Goal: Task Accomplishment & Management: Manage account settings

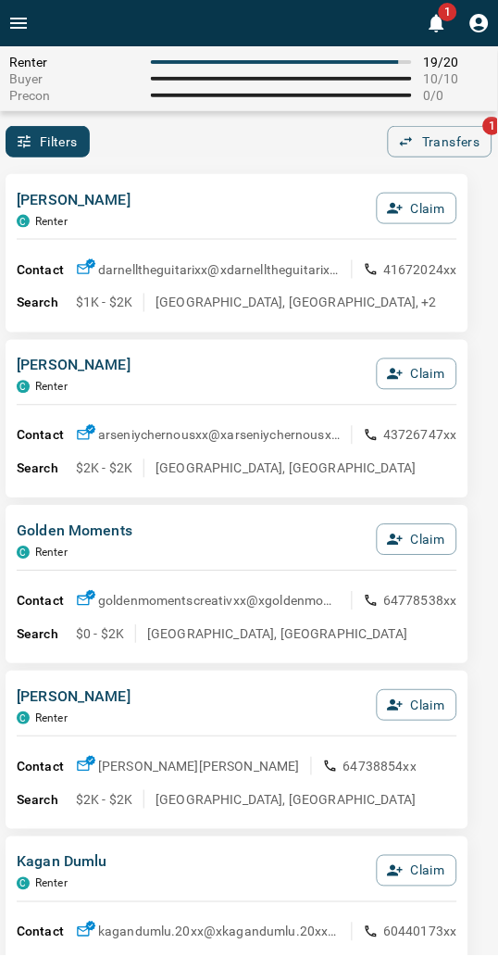
click at [169, 182] on div "[PERSON_NAME] C Renter Claim Contact darnelltheguitarixx@x darnelltheguitarixx@…" at bounding box center [237, 253] width 463 height 158
click at [229, 151] on div "Filters 0 Transfers 1" at bounding box center [249, 141] width 498 height 31
click at [282, 126] on div "Filters 0 Transfers 1" at bounding box center [249, 141] width 498 height 31
click at [354, 105] on div "Renter 19 / 20 Buyer 10 / 10 Precon 0 / 0" at bounding box center [249, 78] width 498 height 65
click at [197, 145] on div "Filters 0 Transfers 1" at bounding box center [249, 141] width 498 height 31
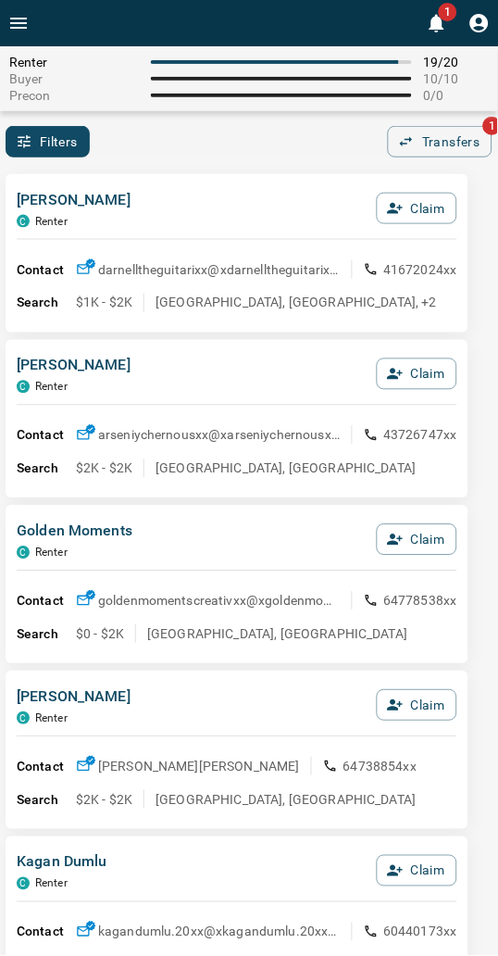
drag, startPoint x: 183, startPoint y: 185, endPoint x: 155, endPoint y: 168, distance: 33.7
click at [183, 185] on div "[PERSON_NAME] C Renter Claim Contact darnelltheguitarixx@x darnelltheguitarixx@…" at bounding box center [237, 253] width 463 height 158
click at [188, 140] on div "Filters 0 Transfers 1" at bounding box center [249, 141] width 498 height 31
click at [157, 146] on div "Filters 0 Transfers 1" at bounding box center [249, 141] width 498 height 31
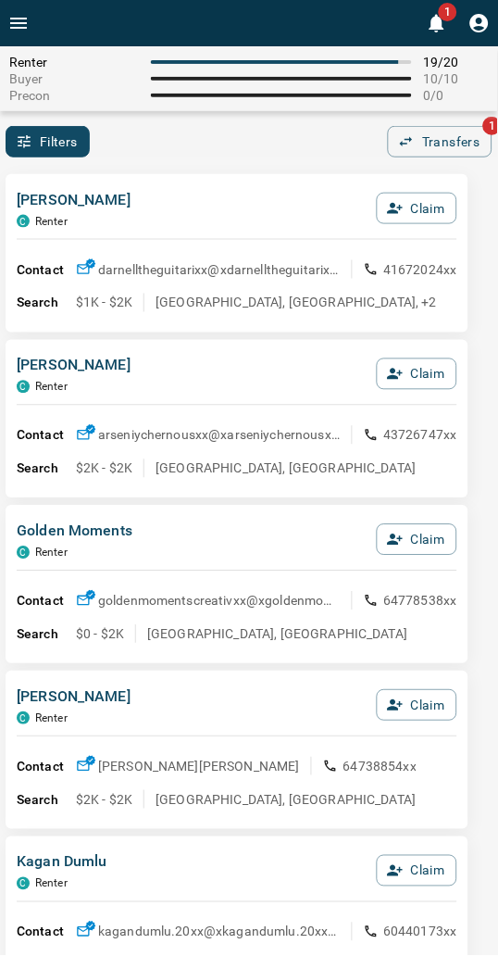
click at [201, 155] on div "Filters 0 Transfers 1" at bounding box center [249, 141] width 498 height 31
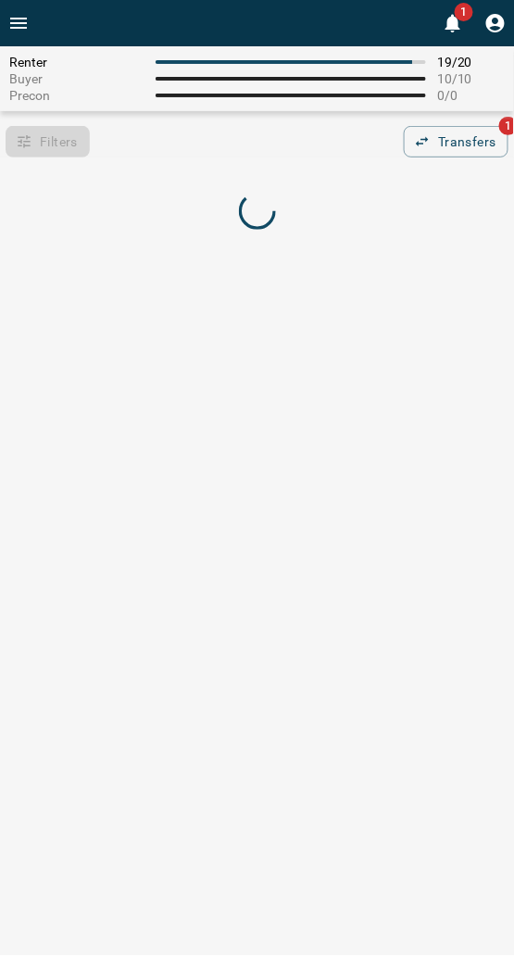
drag, startPoint x: 126, startPoint y: 168, endPoint x: 120, endPoint y: 180, distance: 13.3
click at [124, 174] on div "Renter 19 / 20 Buyer 10 / 10 Precon 0 / 0 Filters 0 Transfers 1" at bounding box center [257, 151] width 514 height 210
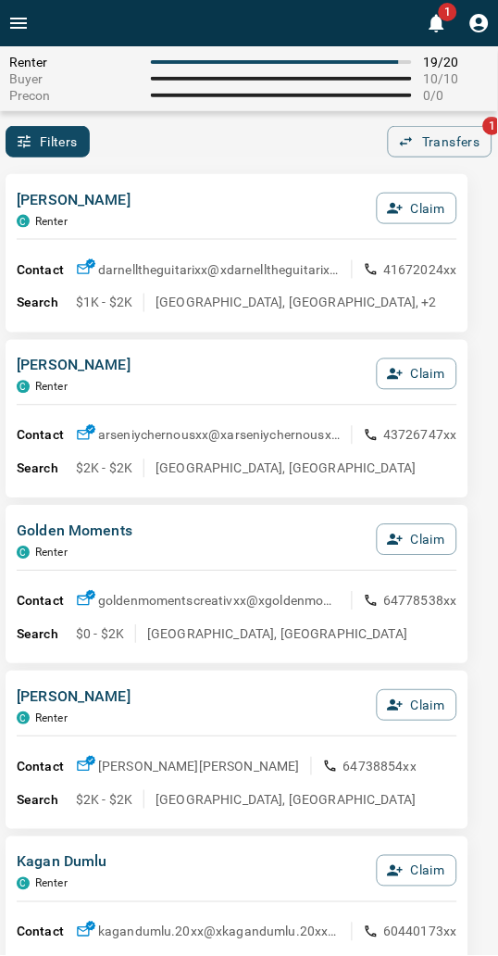
click at [142, 189] on div "[PERSON_NAME] C Renter Claim" at bounding box center [237, 214] width 441 height 50
click at [280, 120] on div "Renter 19 / 20 Buyer 10 / 10 Precon 0 / 0 Filters 0 Transfers 1" at bounding box center [249, 101] width 498 height 111
click at [270, 121] on div "Renter 19 / 20 Buyer 10 / 10 Precon 0 / 0 Filters 0 Transfers 1" at bounding box center [249, 101] width 498 height 111
click at [172, 174] on div "[PERSON_NAME] C Renter Claim Contact darnelltheguitarixx@x darnelltheguitarixx@…" at bounding box center [237, 253] width 463 height 158
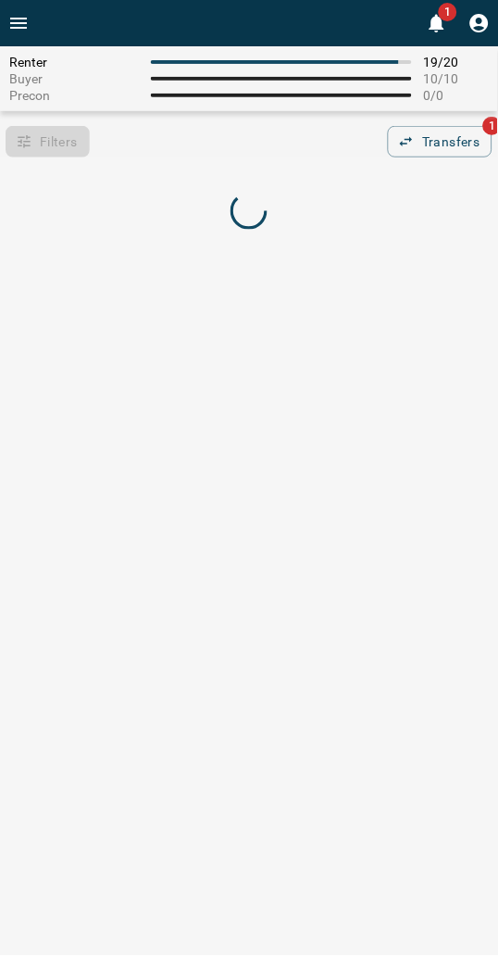
click at [229, 159] on div "Renter 19 / 20 Buyer 10 / 10 Precon 0 / 0 Filters 0 Transfers 1" at bounding box center [249, 151] width 498 height 210
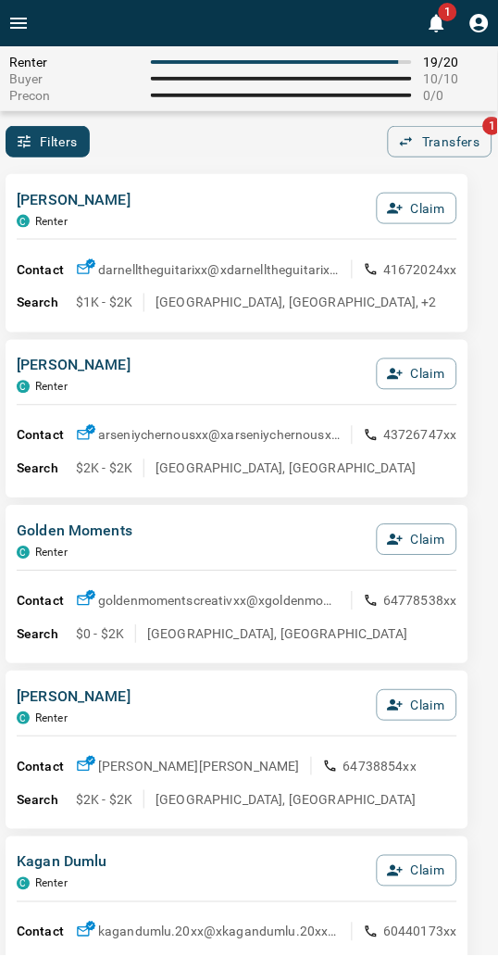
click at [294, 154] on div "Filters 0 Transfers 1" at bounding box center [249, 141] width 498 height 31
